Goal: Contribute content

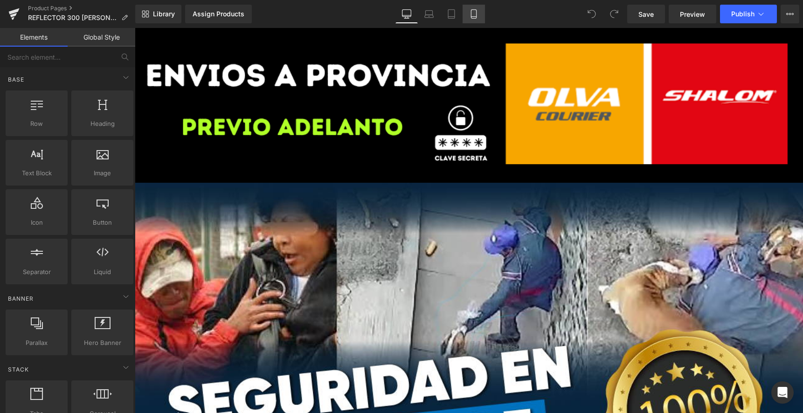
click at [471, 7] on link "Mobile" at bounding box center [473, 14] width 22 height 19
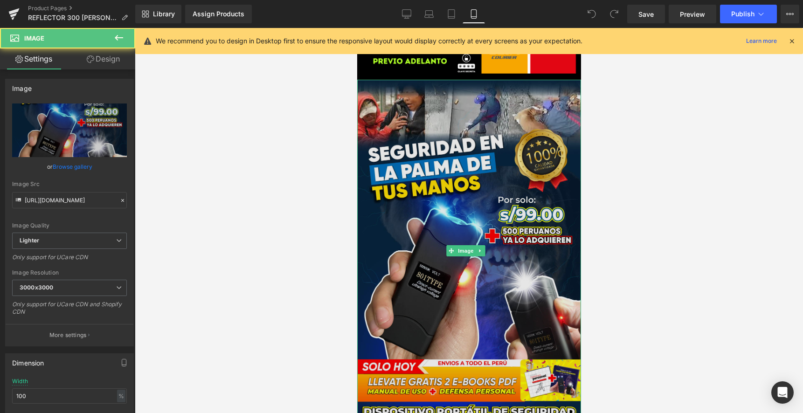
click at [480, 289] on img at bounding box center [469, 251] width 224 height 342
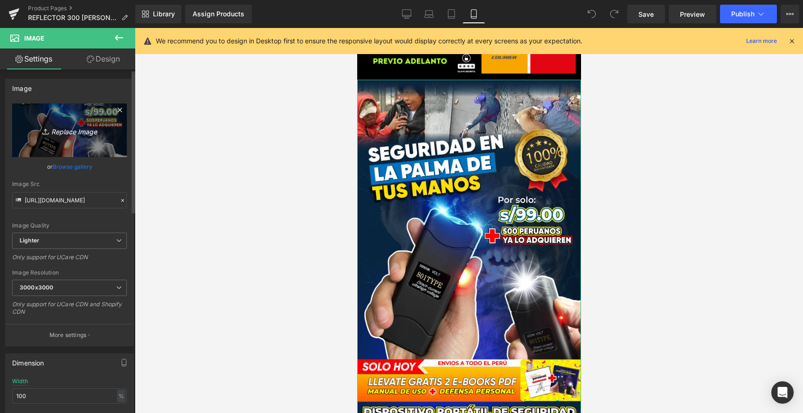
click at [88, 136] on icon "Replace Image" at bounding box center [69, 130] width 75 height 12
type input "C:\fakepath\INICIO-PG-DE-PRODUCTO_CAFINI.png"
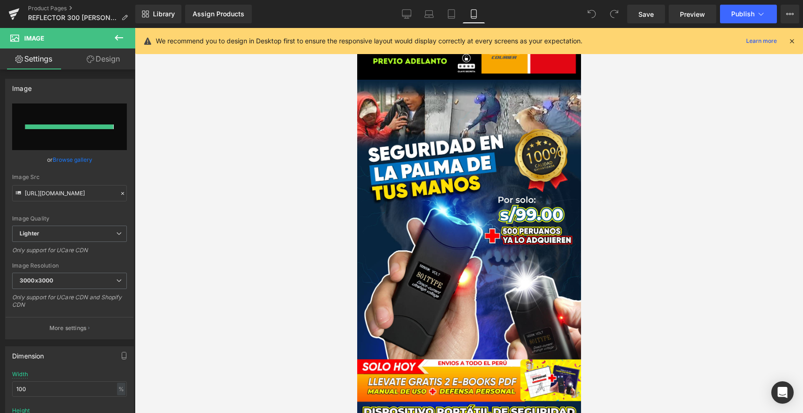
type input "[URL][DOMAIN_NAME]"
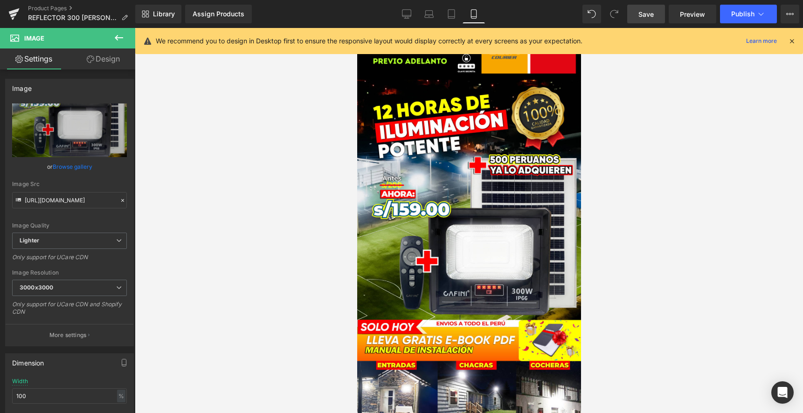
click at [649, 11] on link "Save" at bounding box center [646, 14] width 38 height 19
click at [649, 17] on span "Save" at bounding box center [645, 14] width 15 height 10
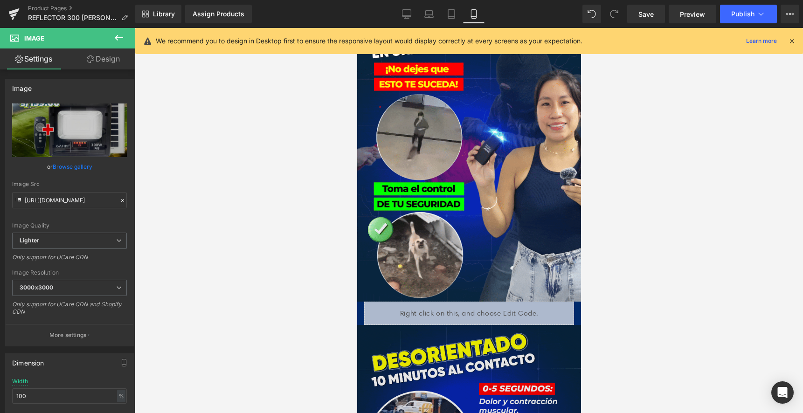
scroll to position [466, 0]
